Goal: Browse casually

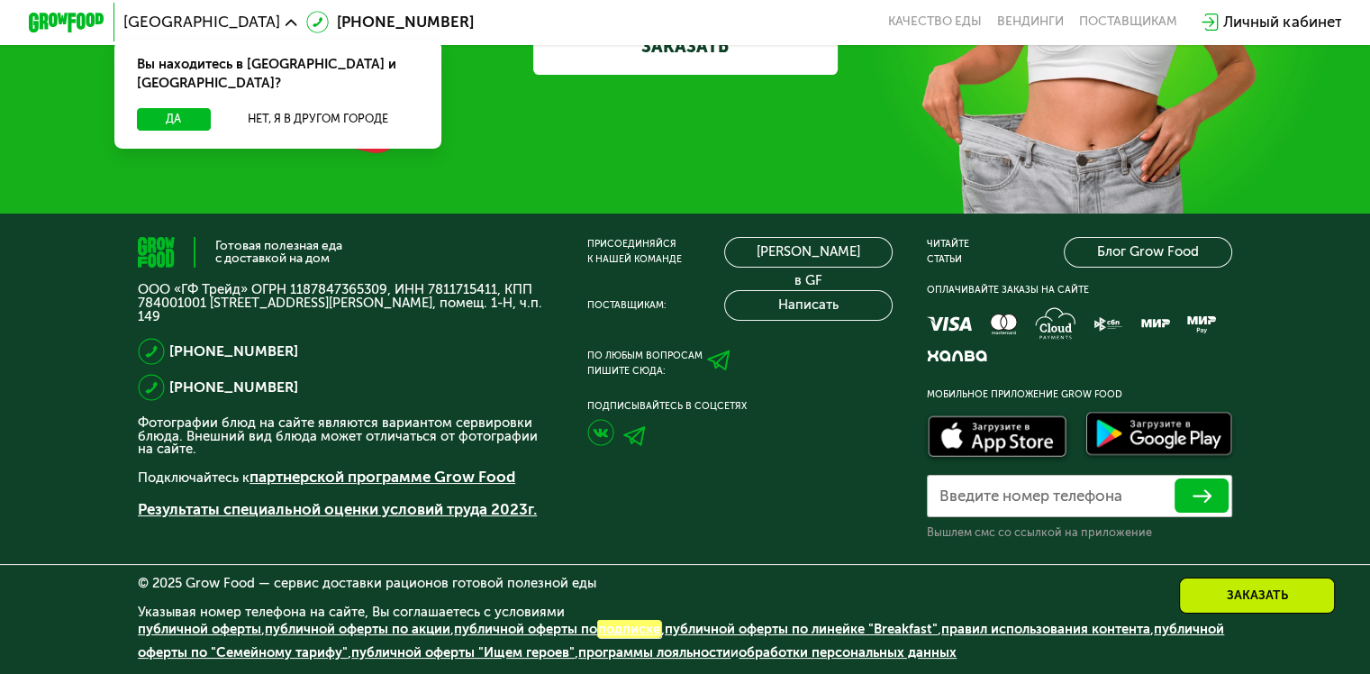
scroll to position [5758, 0]
